Goal: Transaction & Acquisition: Subscribe to service/newsletter

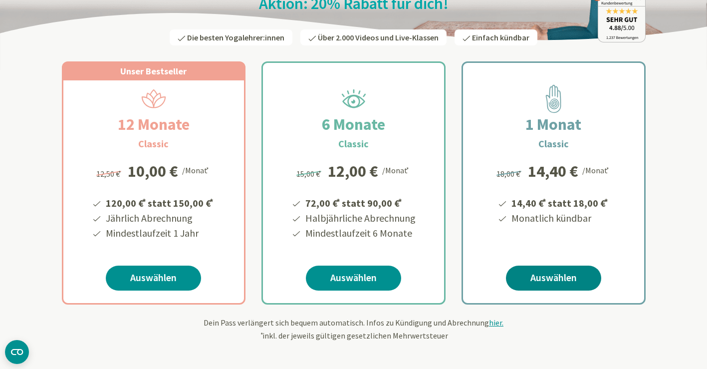
click at [540, 280] on link "Auswählen" at bounding box center [553, 277] width 95 height 25
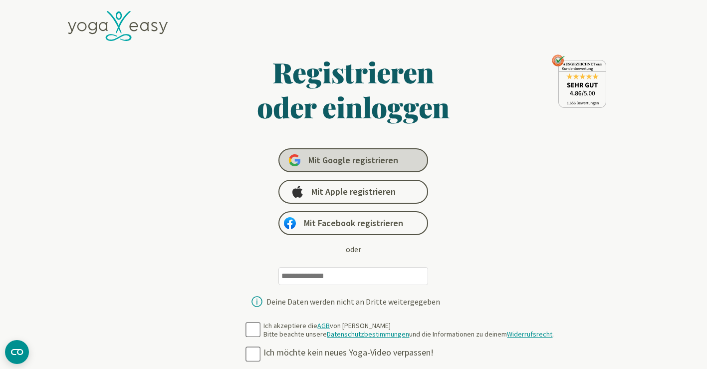
type input "**********"
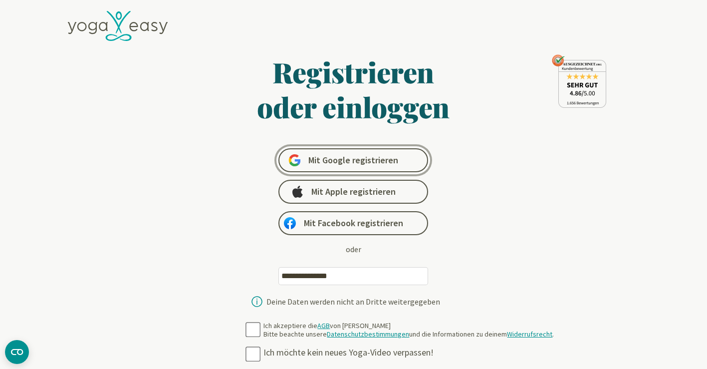
click at [371, 160] on span "Mit Google registrieren" at bounding box center [353, 160] width 90 height 12
